Goal: Task Accomplishment & Management: Use online tool/utility

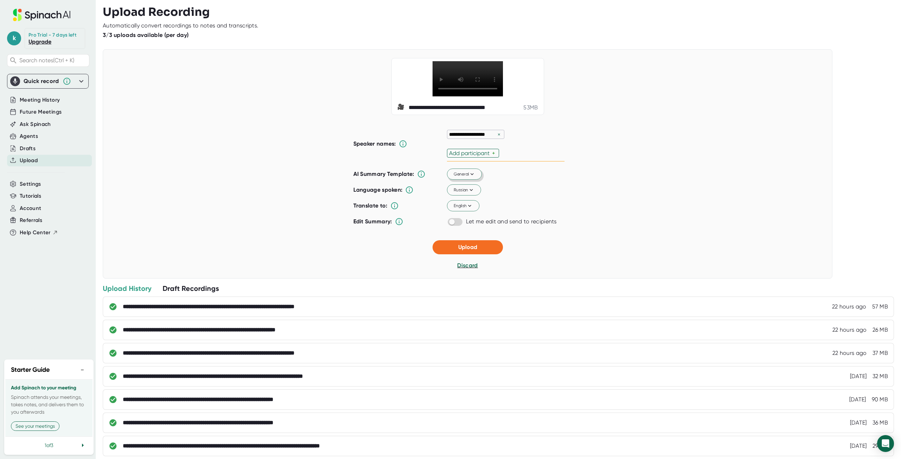
click at [469, 177] on icon at bounding box center [472, 174] width 6 height 6
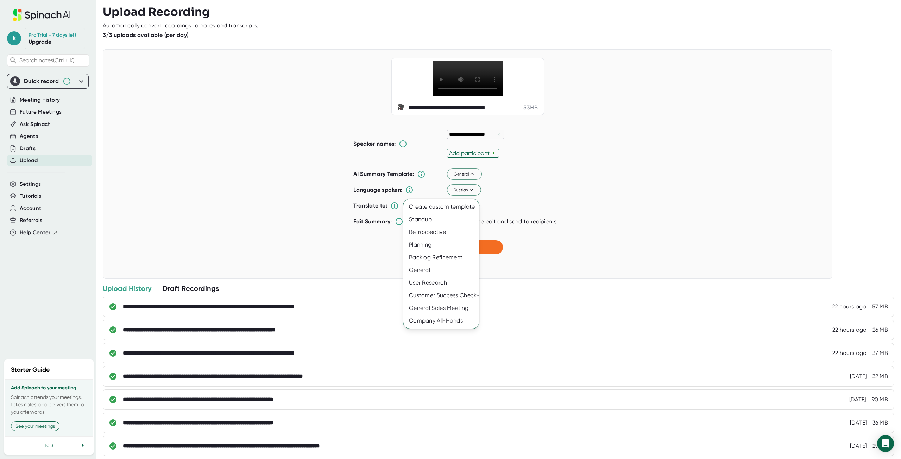
click at [510, 201] on div at bounding box center [450, 229] width 901 height 459
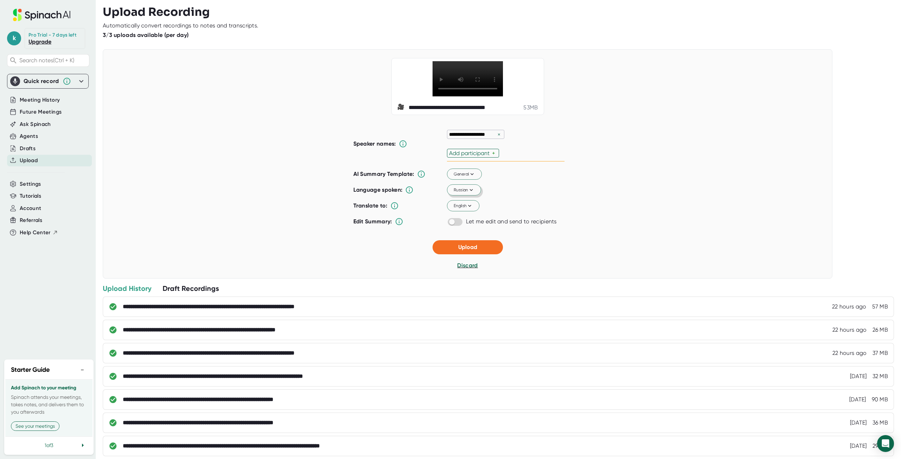
click at [464, 193] on span "Russian" at bounding box center [463, 190] width 21 height 6
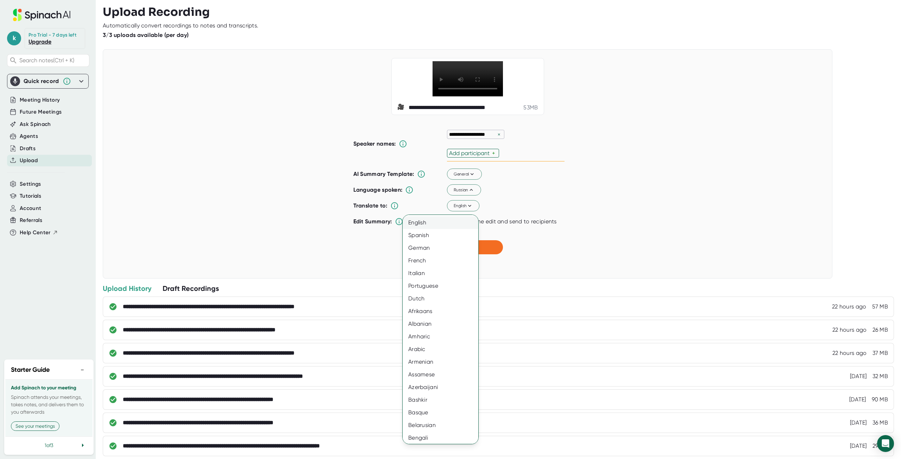
click at [437, 221] on div "English" at bounding box center [442, 222] width 81 height 13
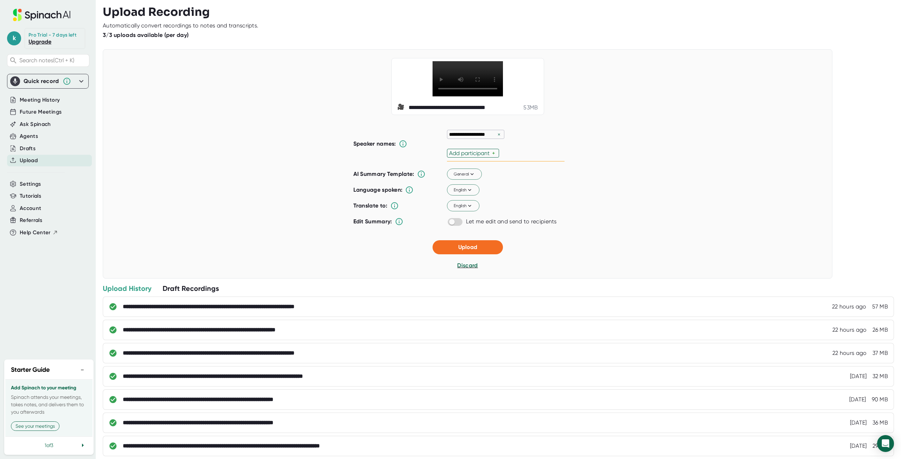
click at [496, 138] on div "×" at bounding box center [499, 134] width 6 height 7
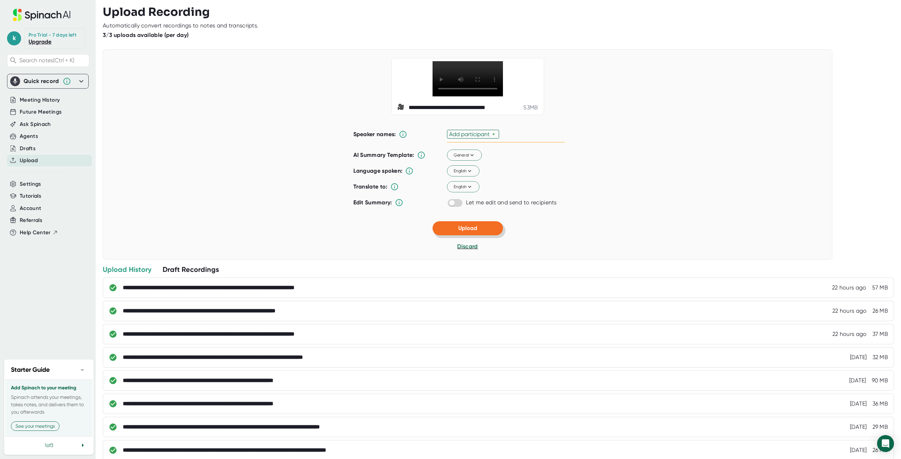
click at [466, 231] on span "Upload" at bounding box center [467, 228] width 19 height 7
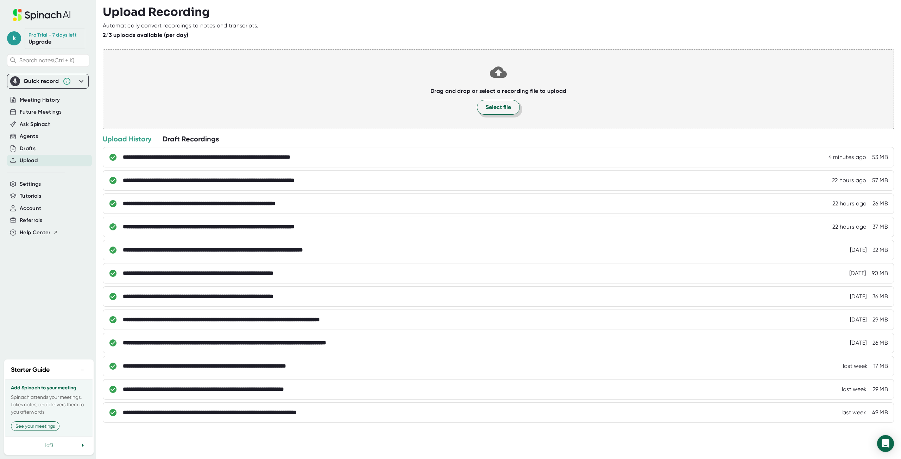
click at [499, 102] on button "Select file" at bounding box center [498, 107] width 43 height 15
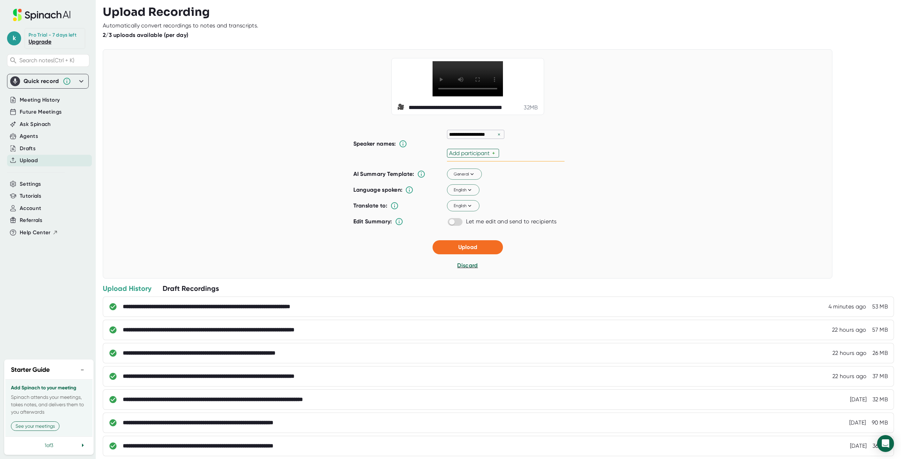
click at [496, 138] on div "×" at bounding box center [499, 134] width 6 height 7
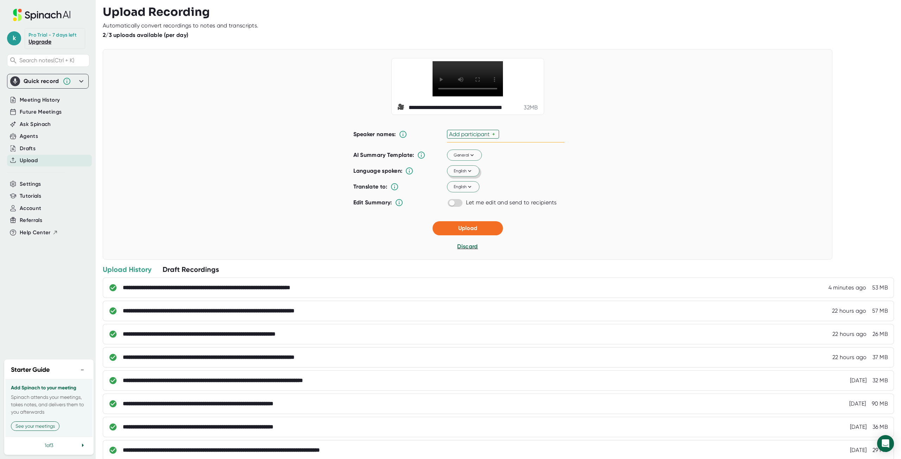
click at [469, 174] on icon at bounding box center [469, 171] width 6 height 6
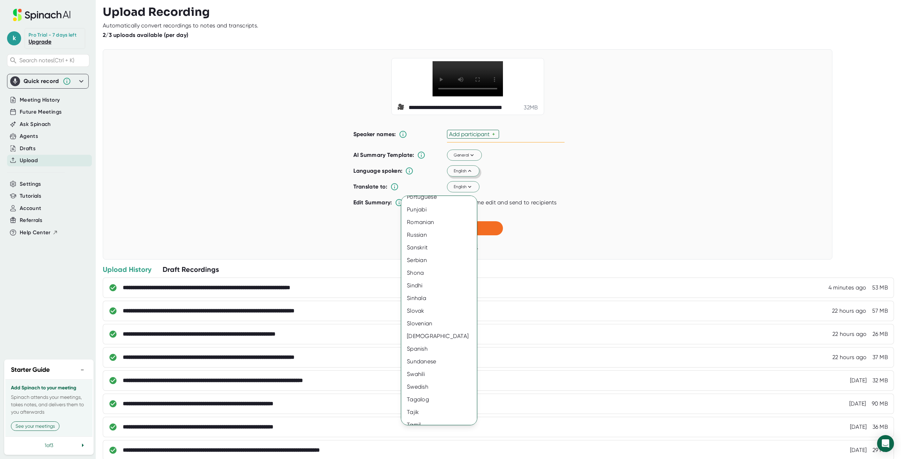
scroll to position [950, 0]
click at [434, 245] on div "Russian" at bounding box center [441, 241] width 81 height 13
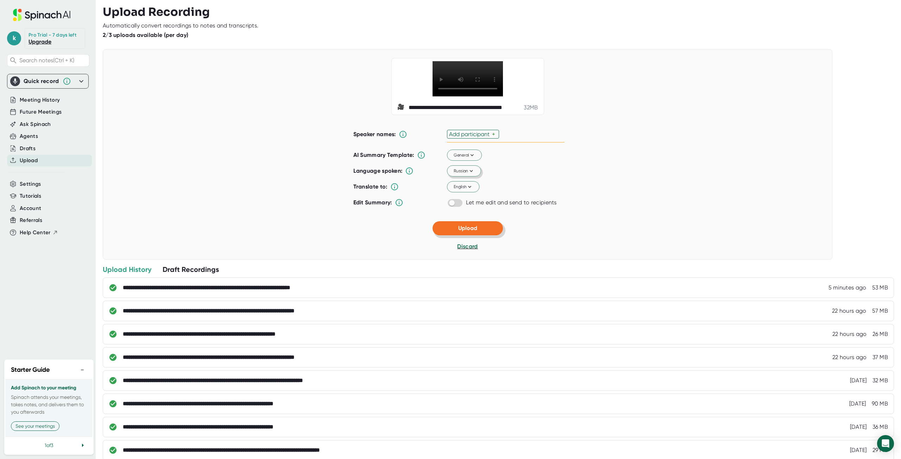
click at [460, 231] on span "Upload" at bounding box center [467, 228] width 19 height 7
